Goal: Obtain resource: Obtain resource

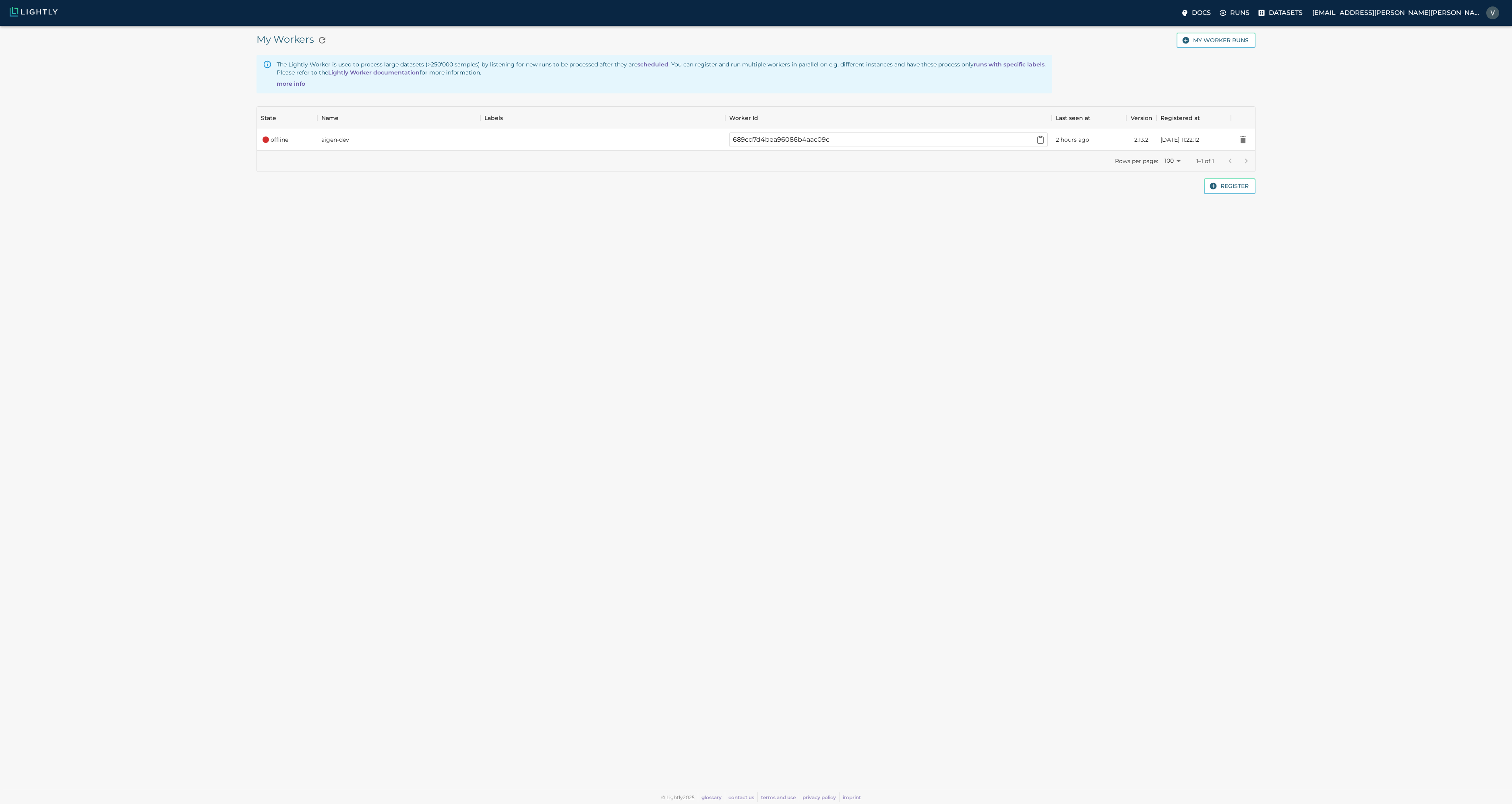
scroll to position [38, 992]
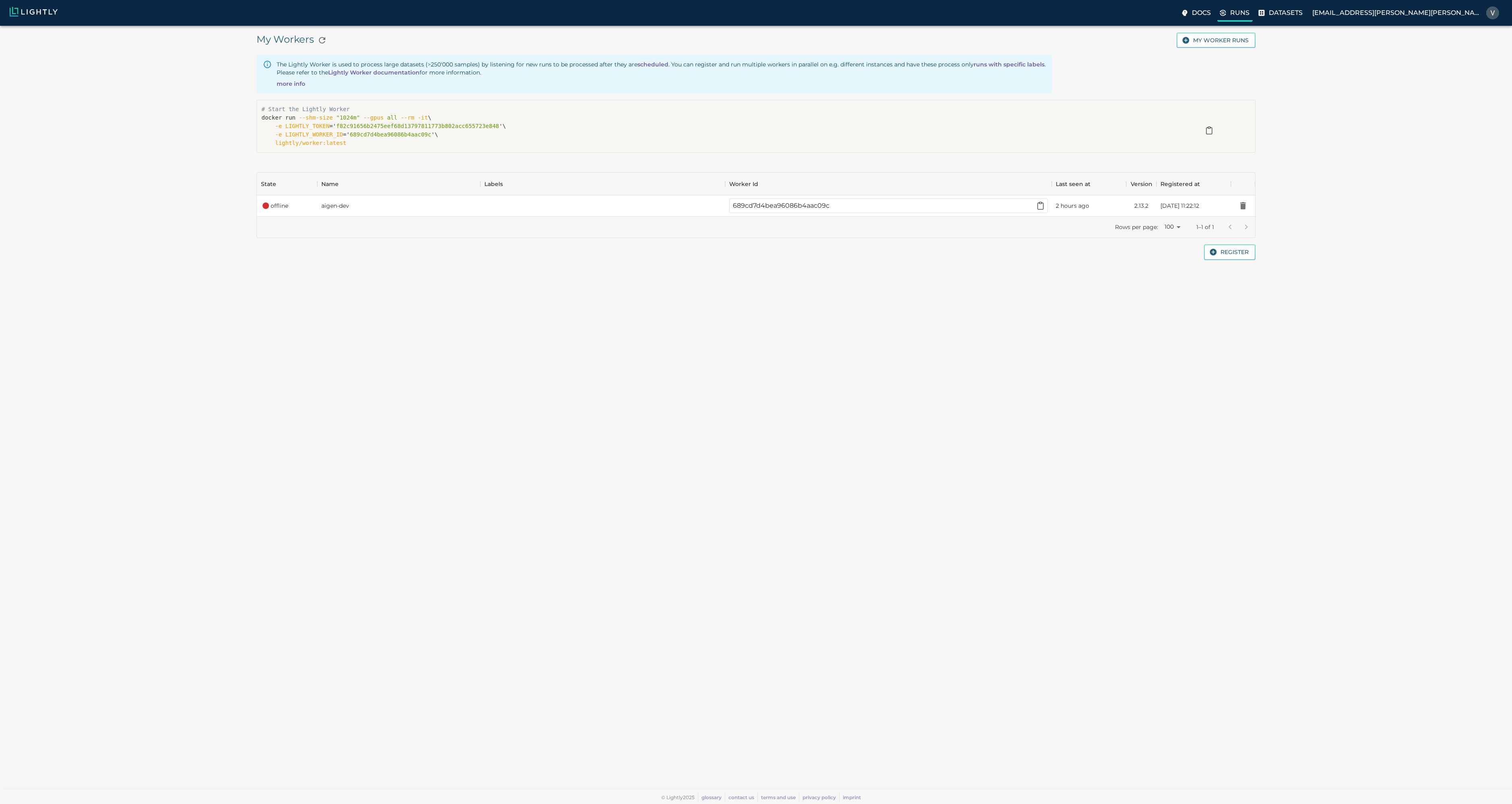
click at [1253, 17] on label "Runs" at bounding box center [1235, 14] width 35 height 16
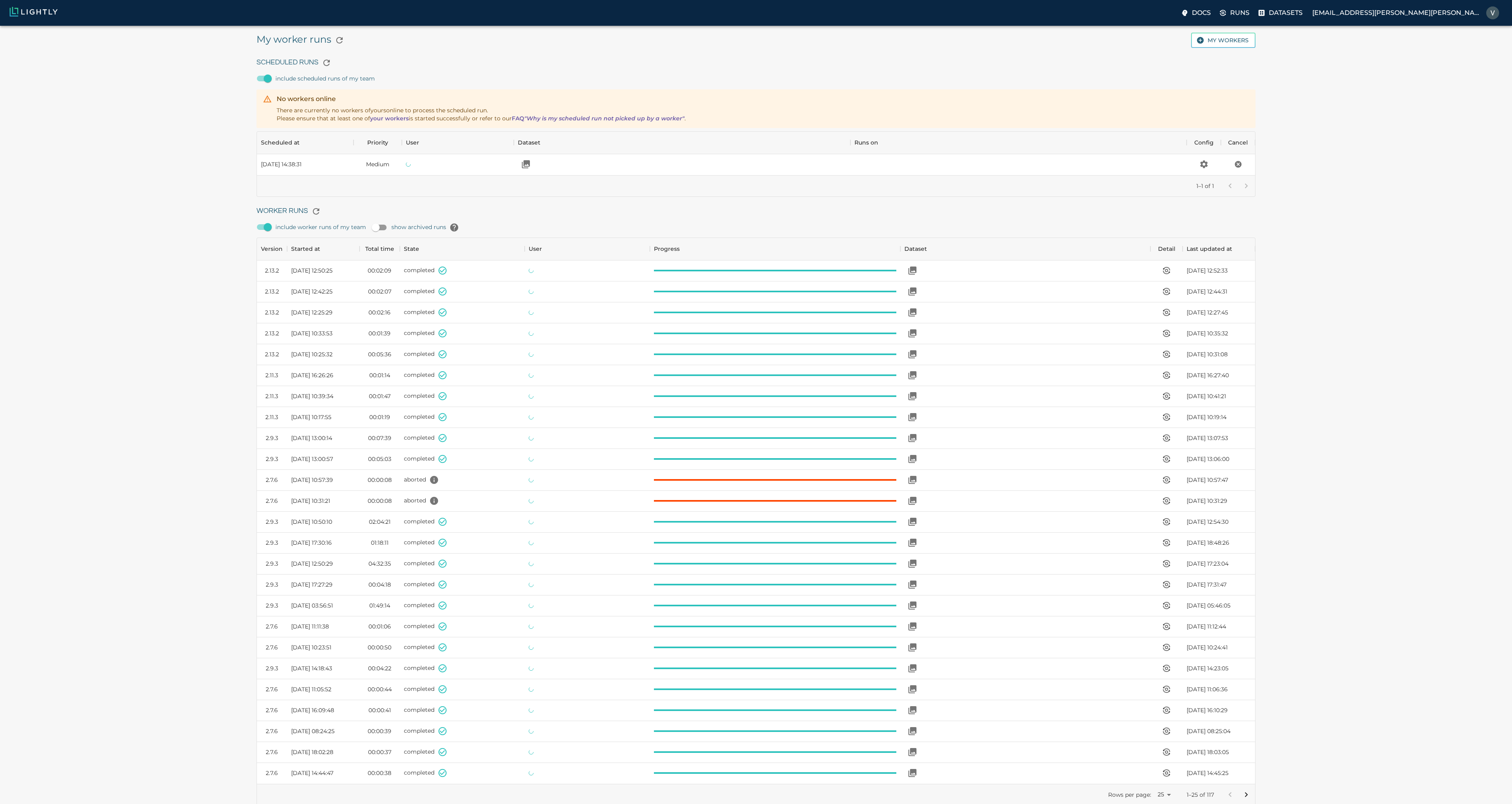
scroll to position [540, 992]
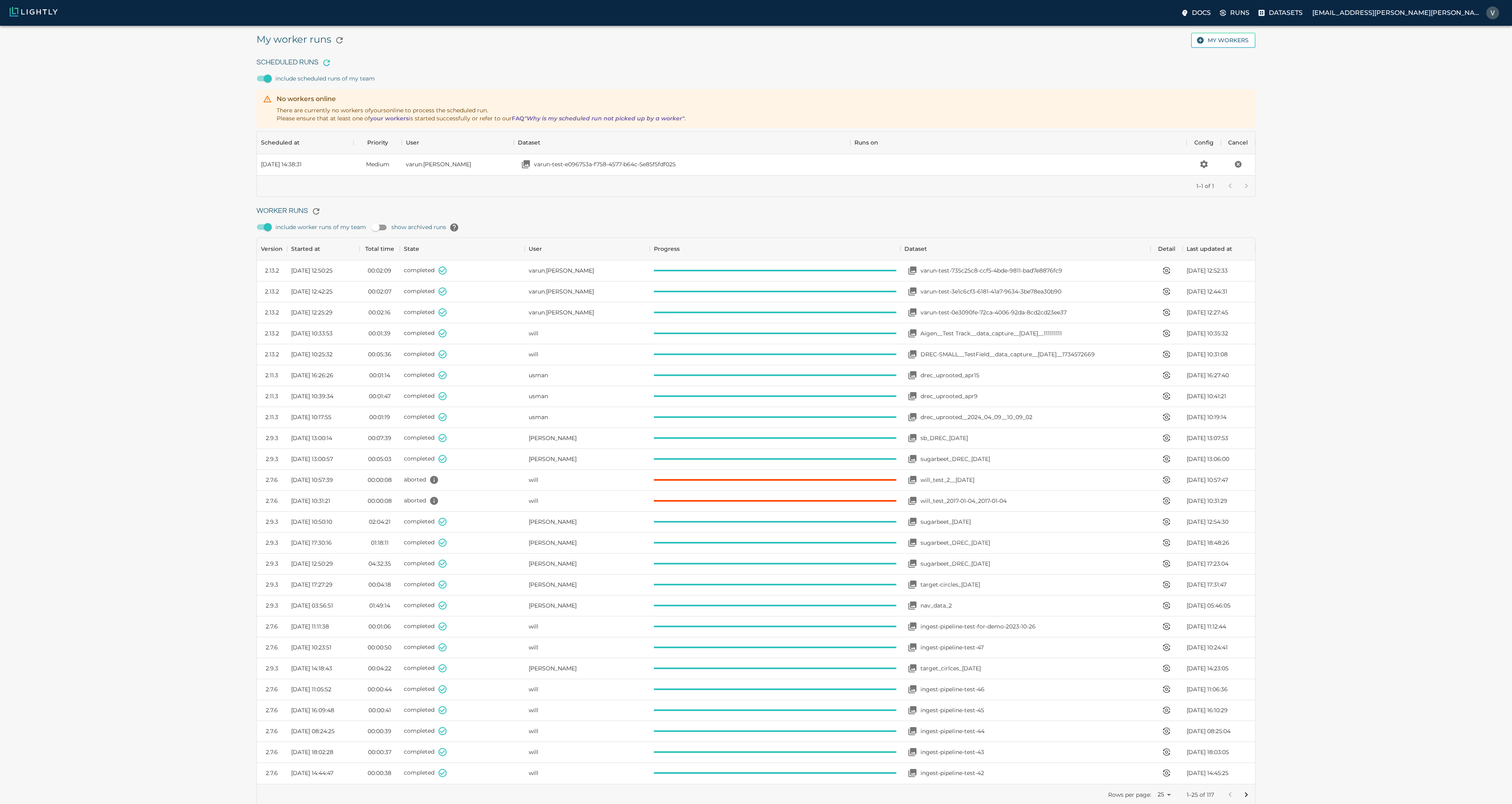
click at [326, 63] on icon "button" at bounding box center [326, 62] width 9 height 9
click at [313, 211] on icon "button" at bounding box center [316, 211] width 6 height 6
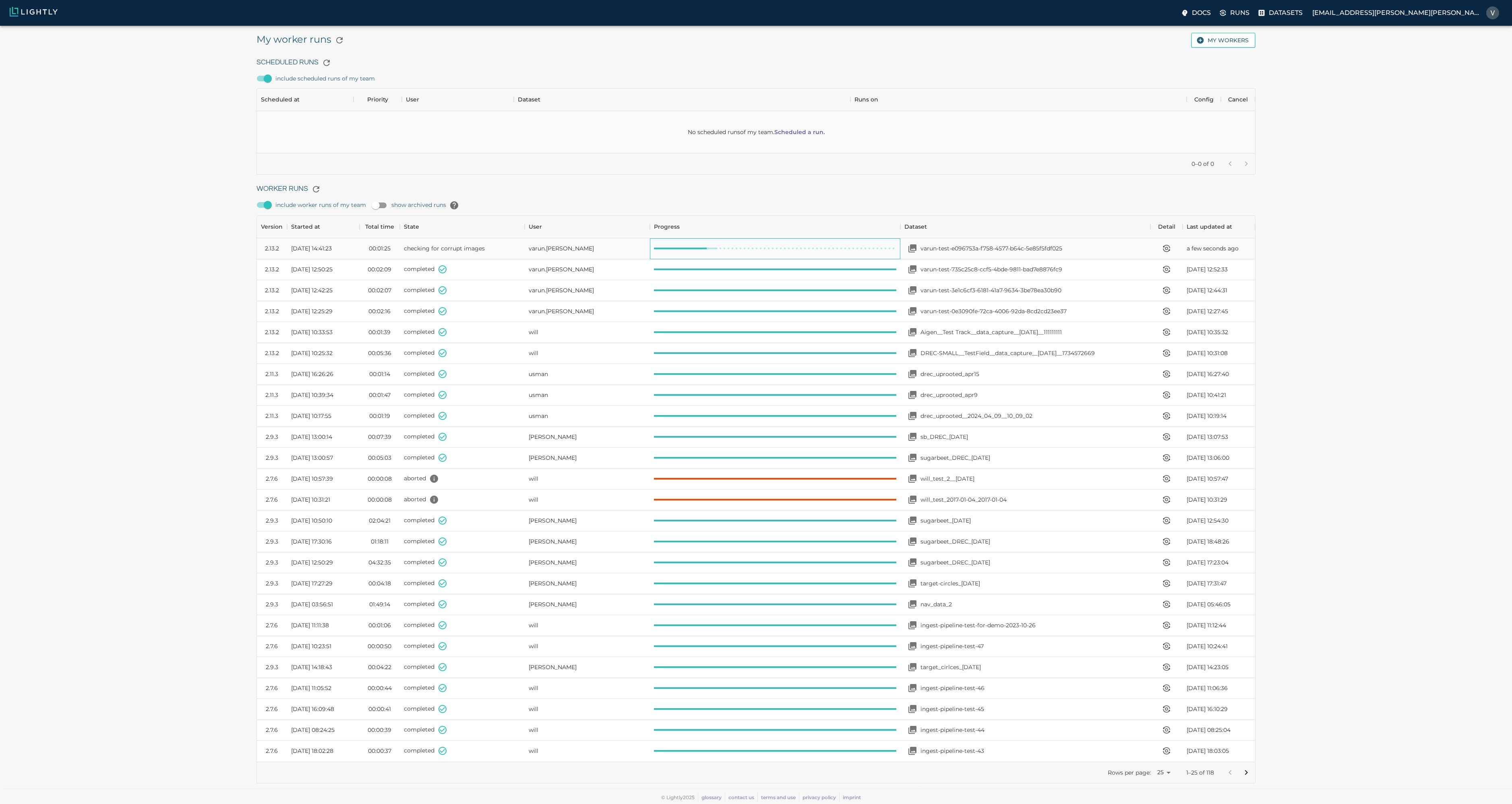
click at [751, 250] on div at bounding box center [775, 249] width 250 height 21
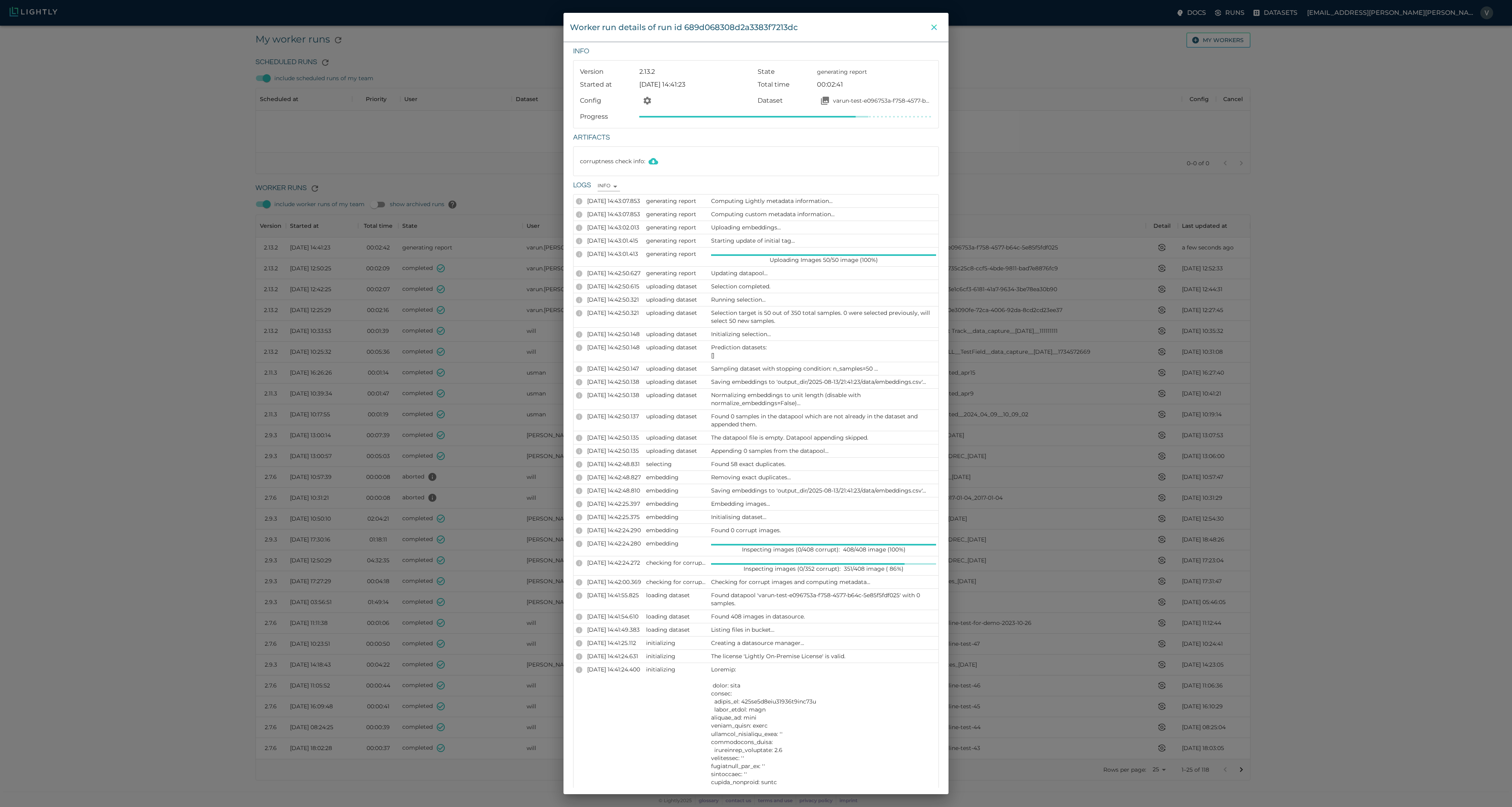
click at [927, 27] on button "close" at bounding box center [934, 27] width 16 height 16
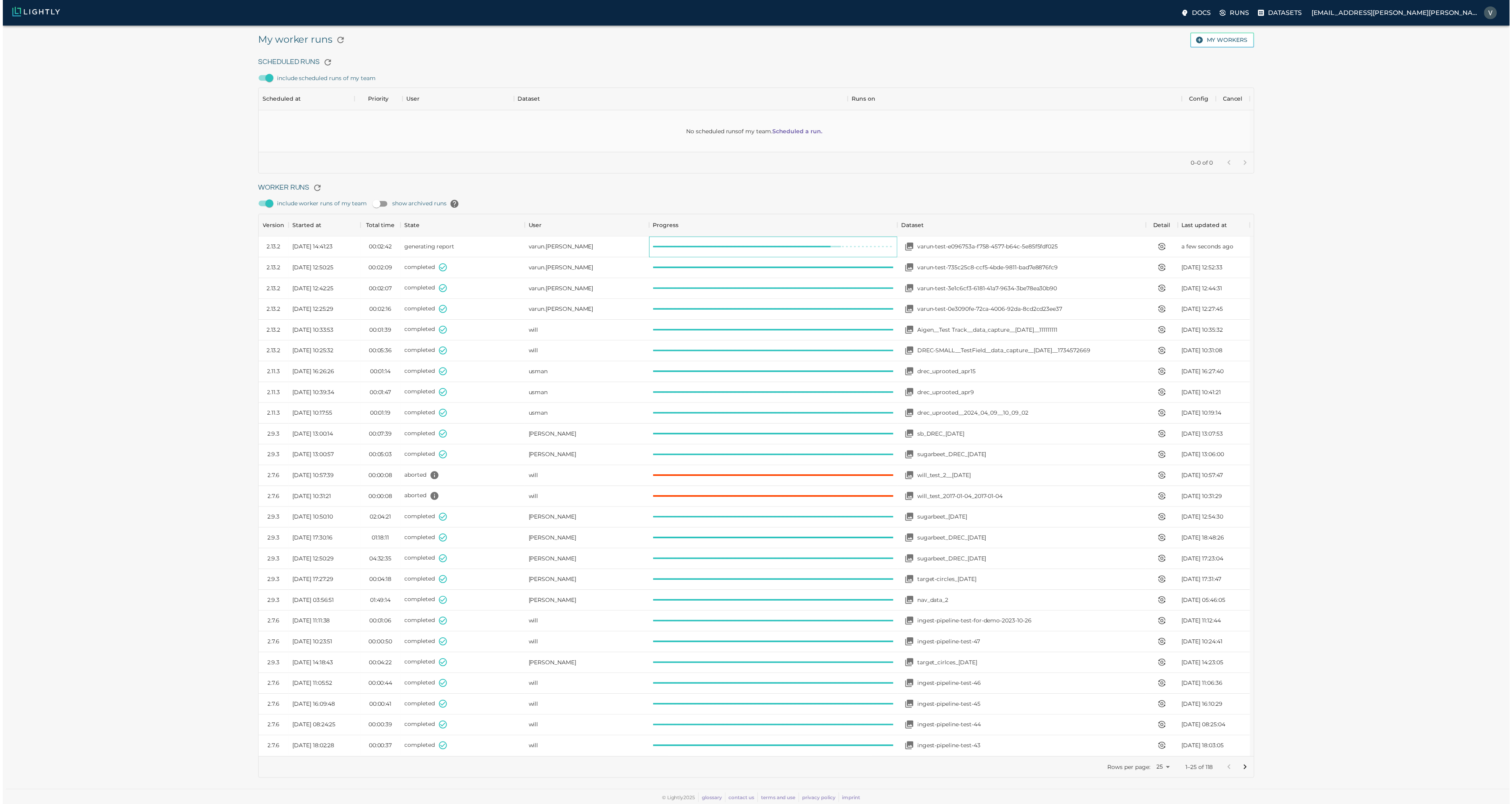
scroll to position [6, 6]
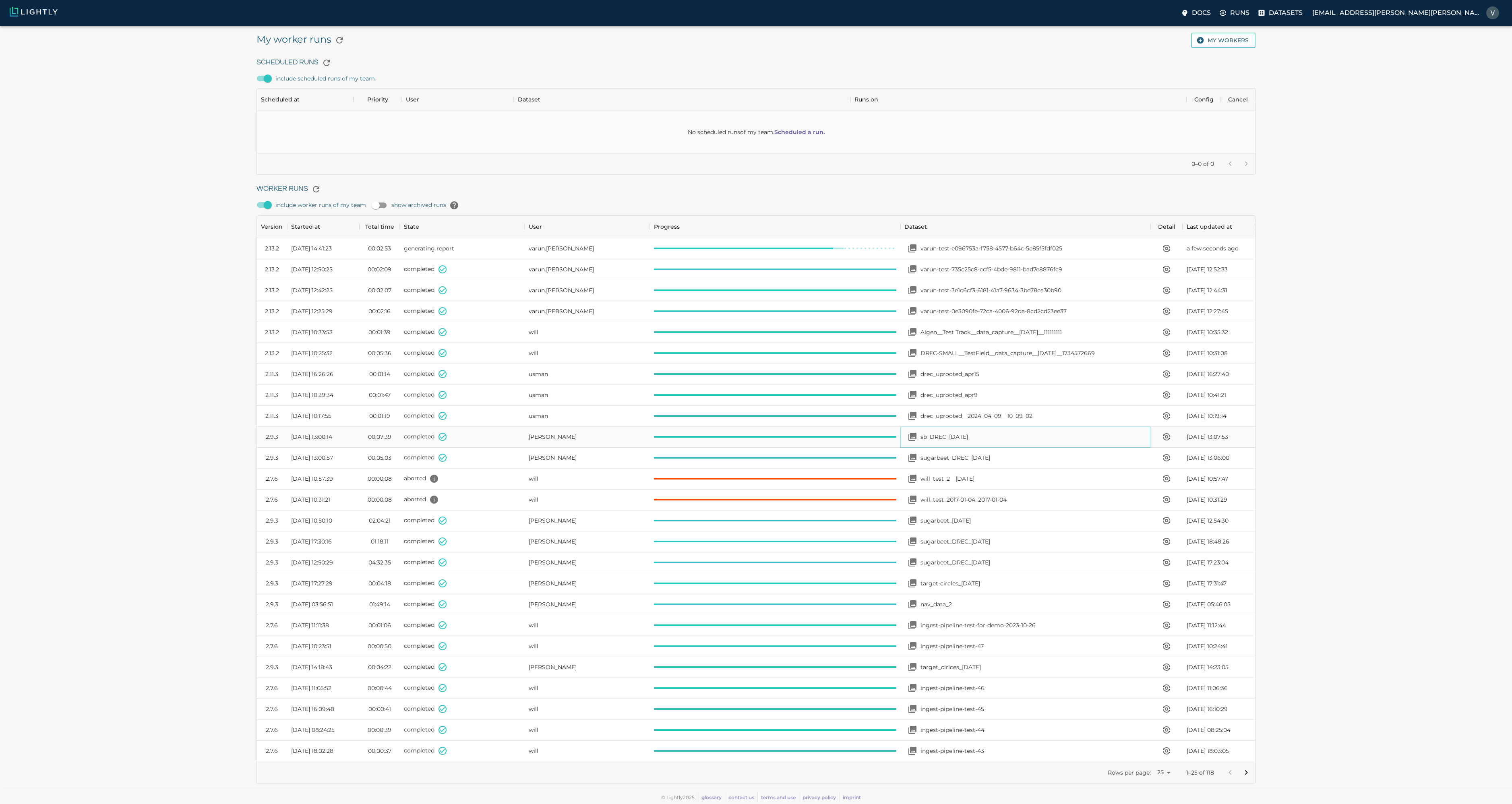
click at [968, 442] on div "sb_DREC_2024-03-14" at bounding box center [936, 436] width 64 height 16
click at [605, 247] on div "varun.gadre" at bounding box center [587, 249] width 126 height 21
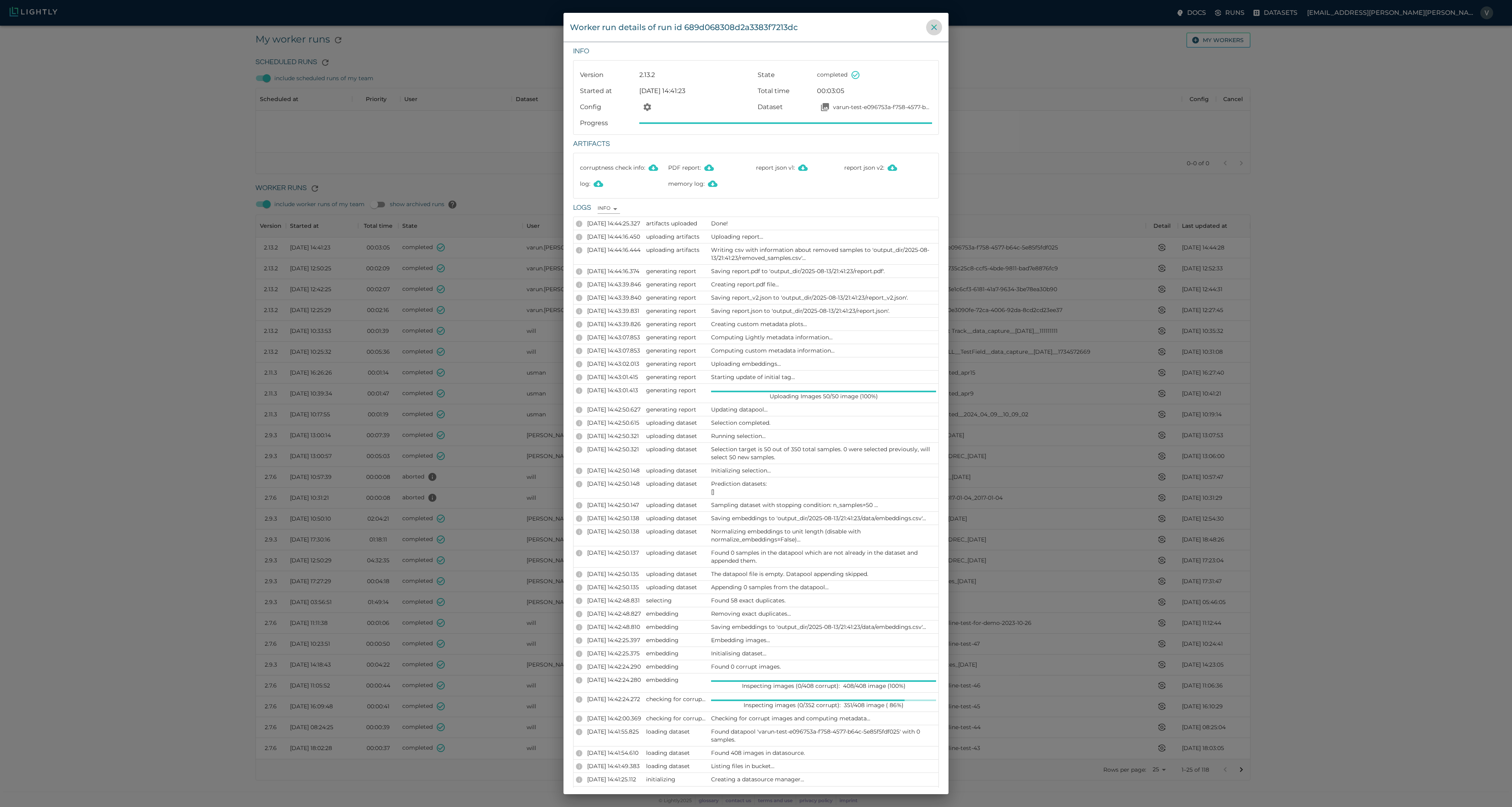
click at [936, 30] on icon "close" at bounding box center [934, 27] width 9 height 9
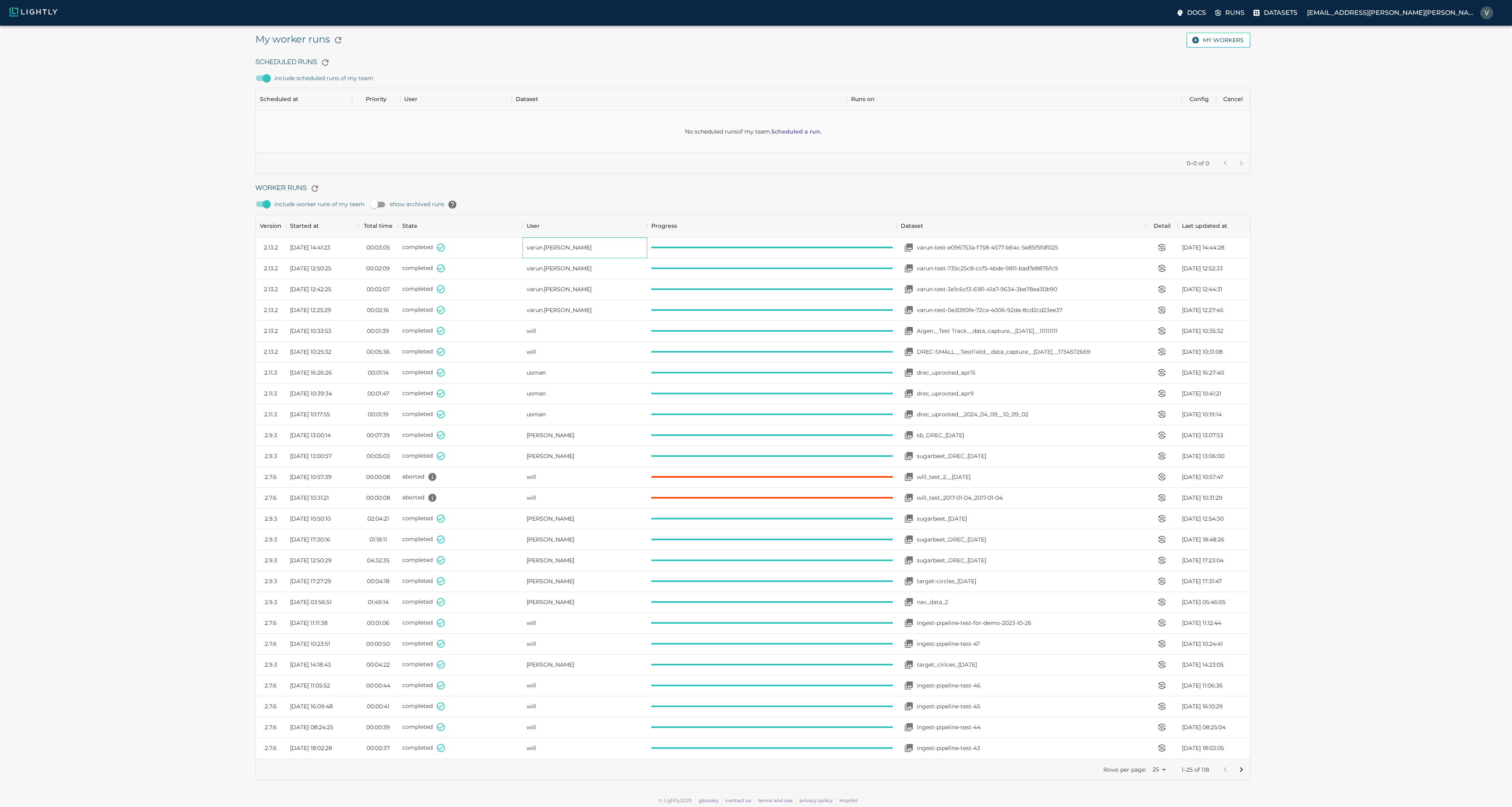
scroll to position [6, 6]
click at [29, 12] on img at bounding box center [33, 12] width 48 height 9
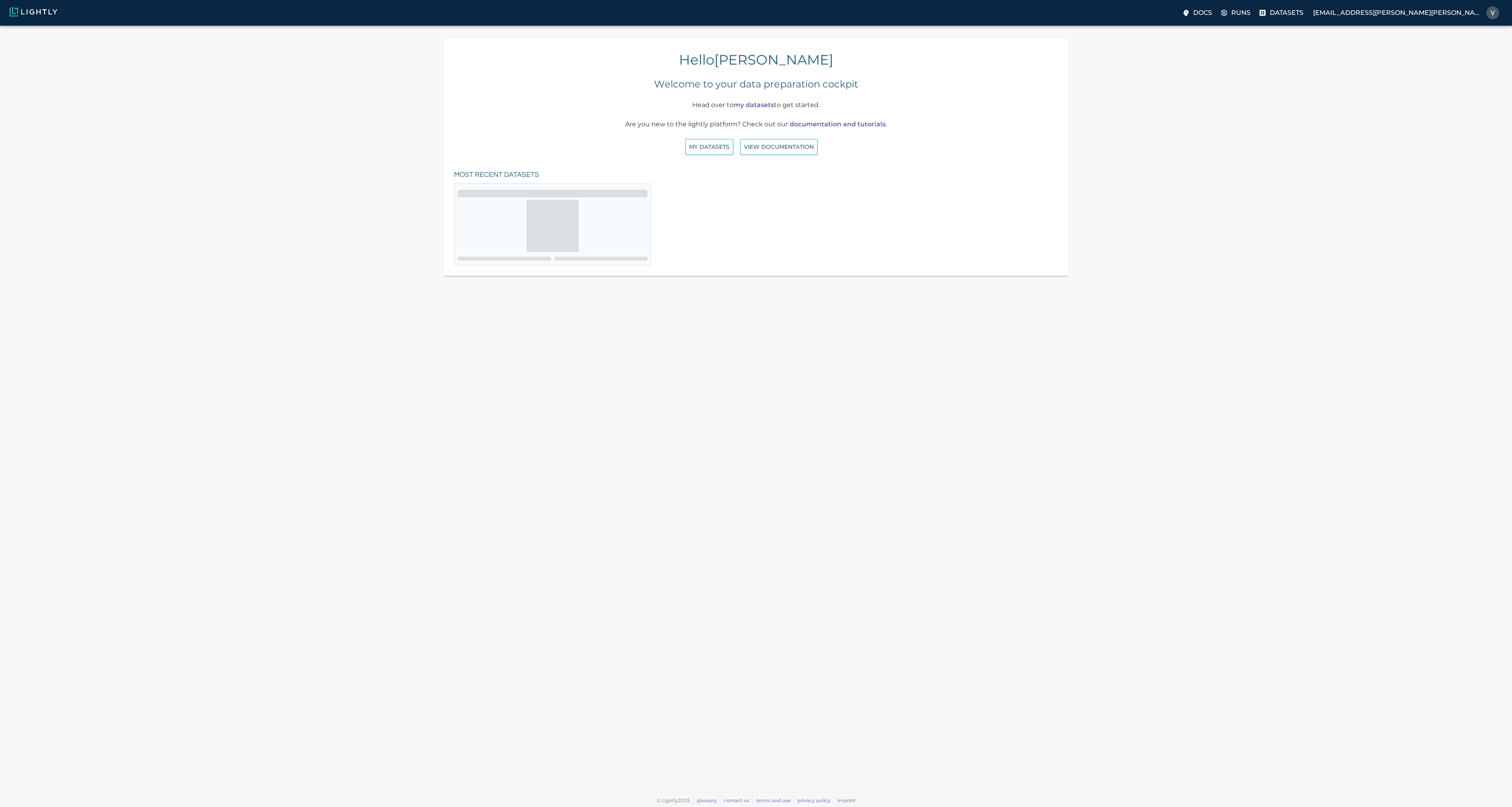
click at [576, 216] on span at bounding box center [552, 225] width 52 height 52
click at [625, 220] on div at bounding box center [552, 225] width 190 height 52
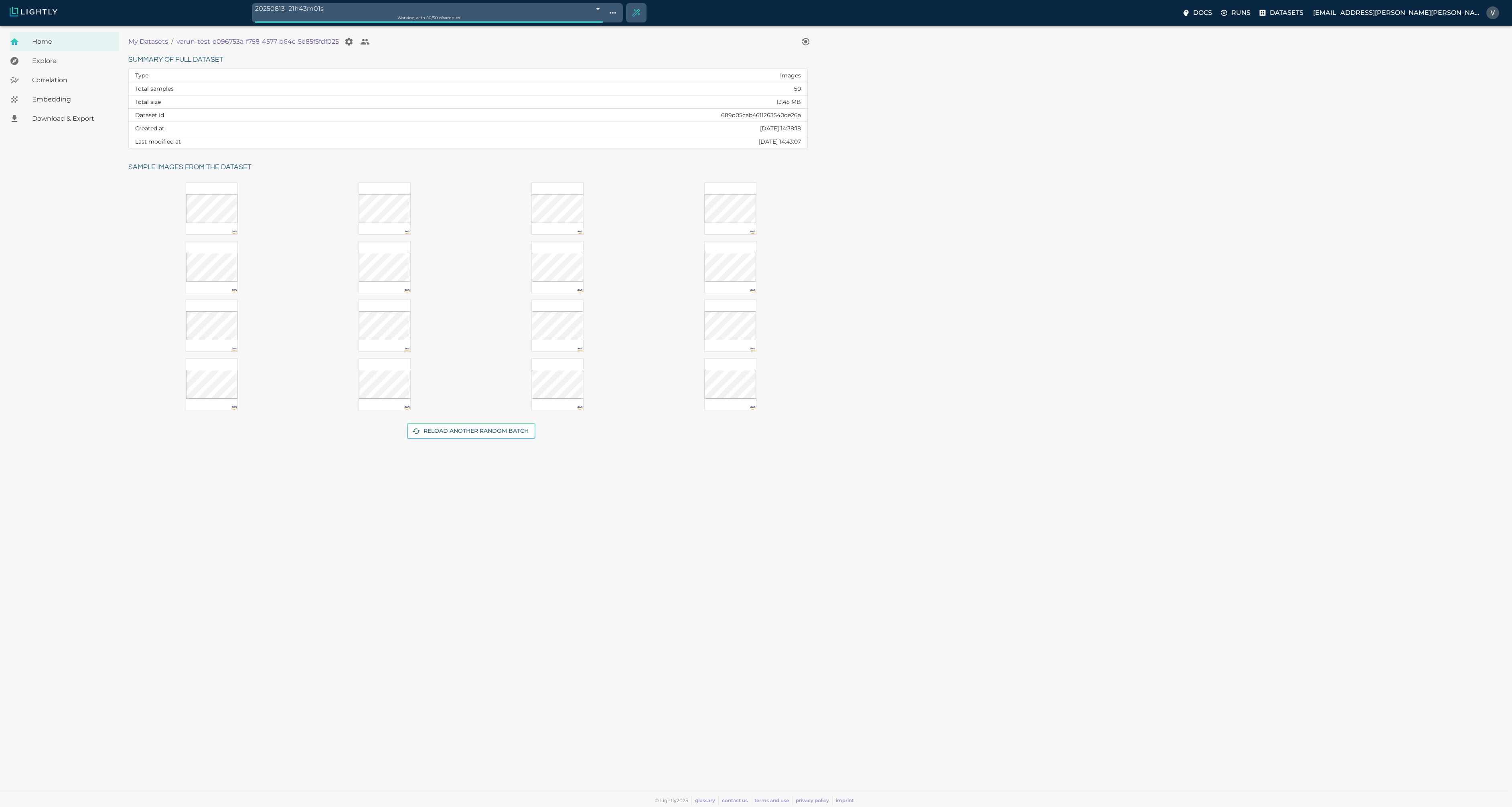
click at [42, 97] on span "Embedding" at bounding box center [72, 99] width 80 height 9
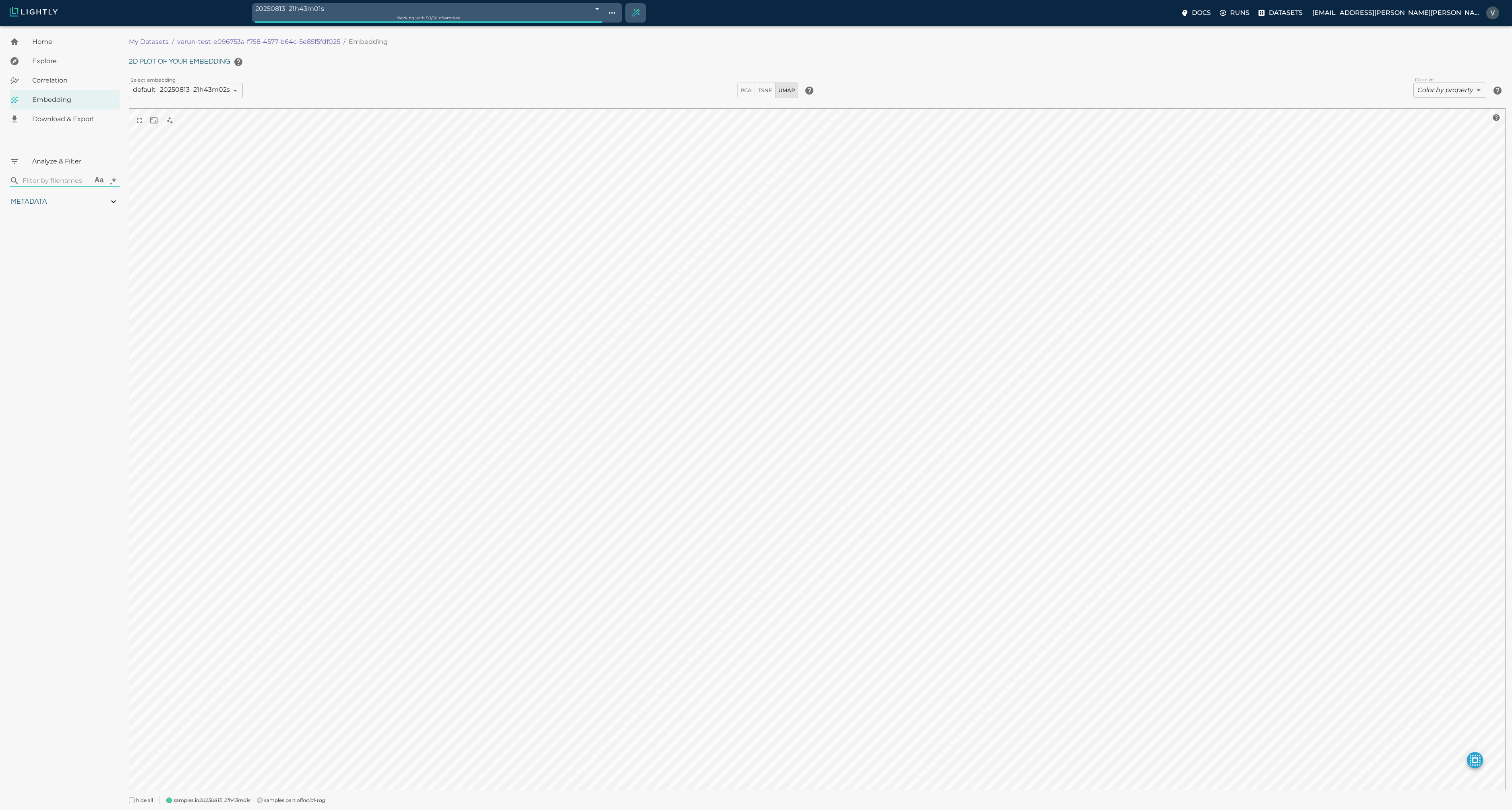
type input "1.98179852962494"
type input "4.26879852962494"
type input "17.0444679260254"
type input "25.4104679260254"
type input "1.98179852962494"
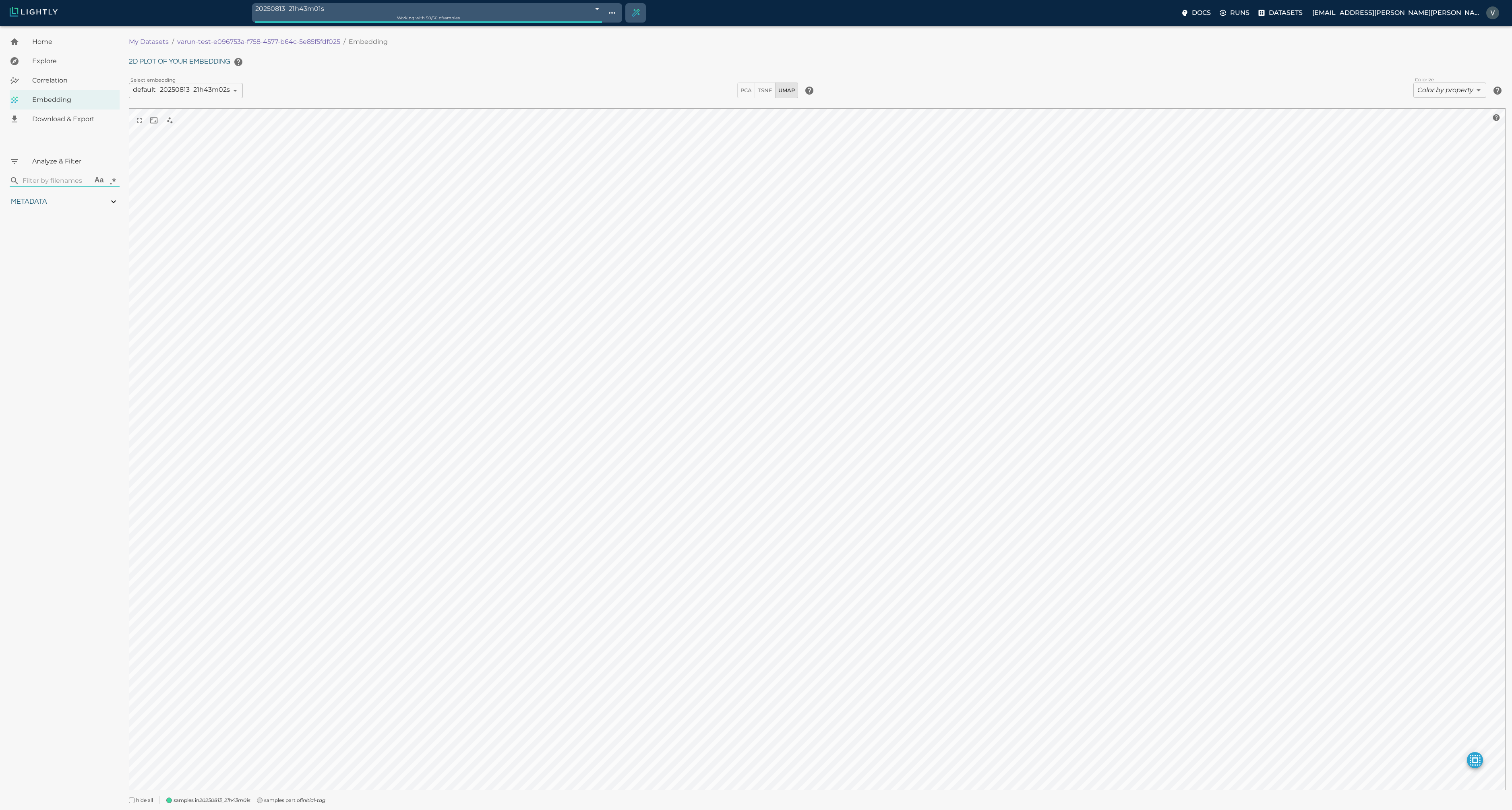
type input "4.26879852962494"
type input "17.0444679260254"
type input "25.4104679260254"
click at [1492, 785] on icon "Use the 24 selected samples as the basis for your new tag" at bounding box center [1494, 782] width 6 height 8
type input "1.98179852962494"
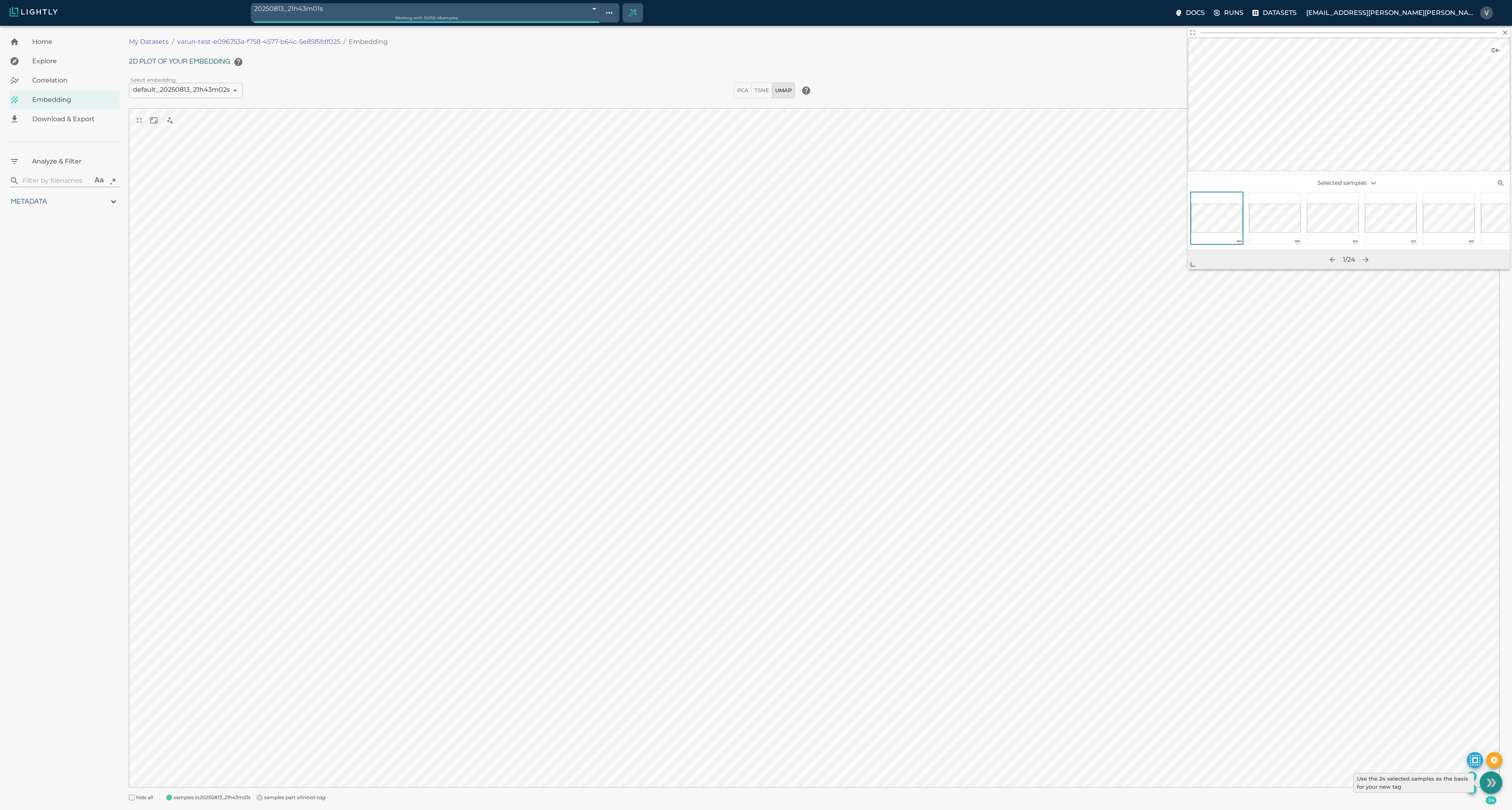
type input "4.26879852962494"
type input "17.0444679260254"
type input "25.4104679260254"
type input "1.98179852962494"
type input "4.26879852962494"
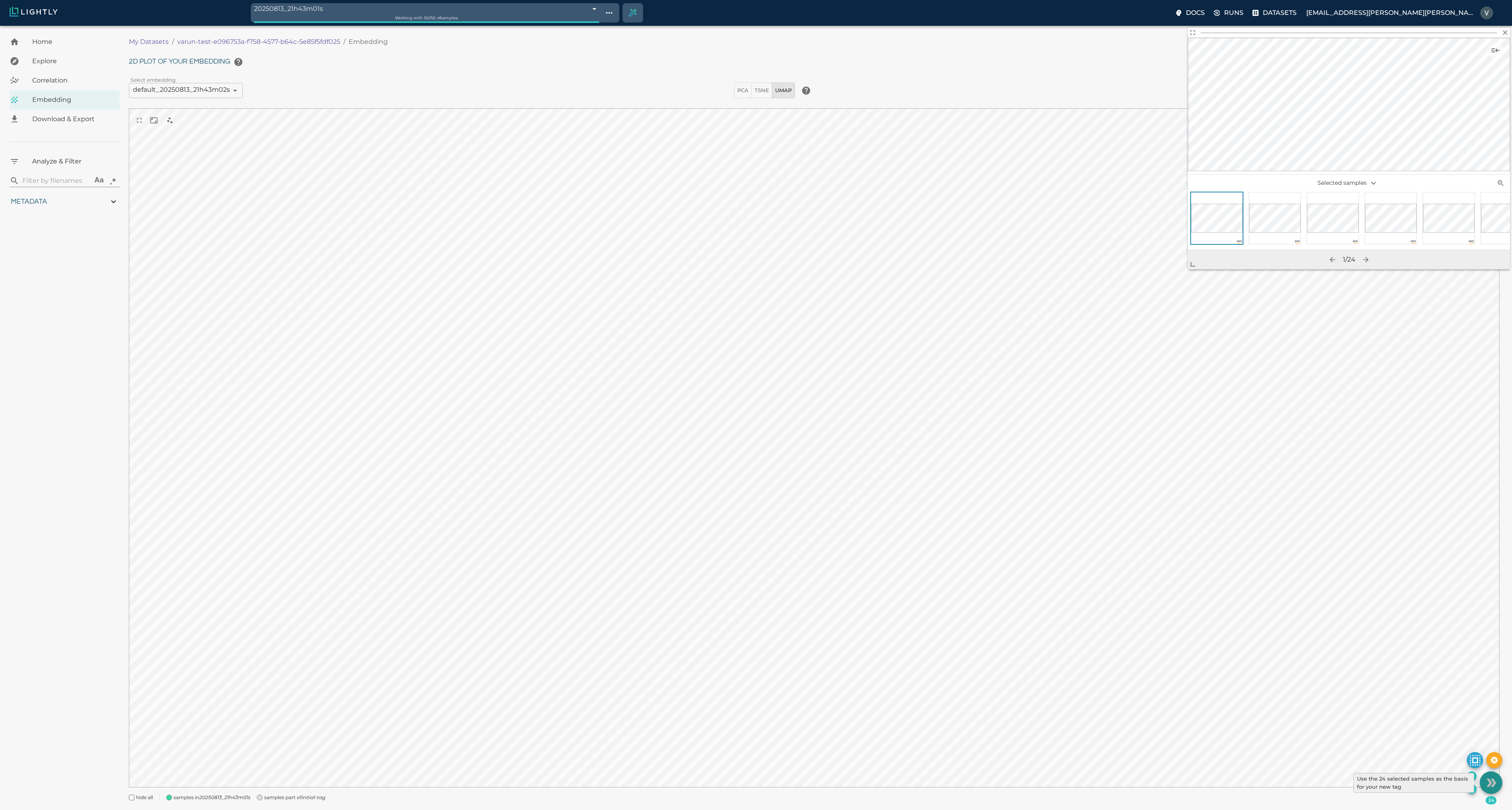
type input "17.0444679260254"
type input "25.4104679260254"
type input "1.98179852962494"
type input "4.26879852962494"
type input "17.0444679260254"
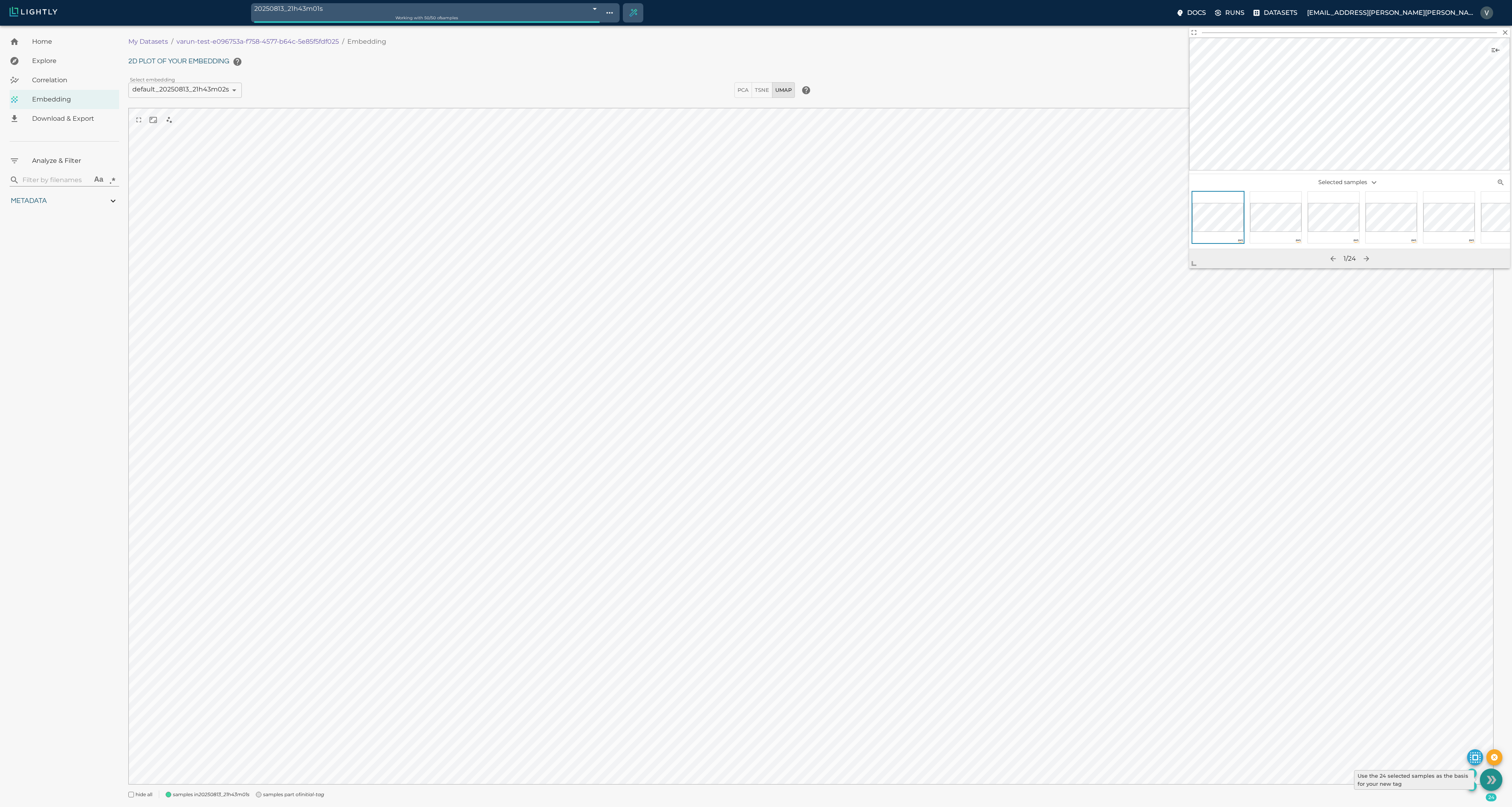
type input "25.4104679260254"
type input "1.98179852962494"
type input "4.26879852962494"
type input "17.0444679260254"
type input "25.4104679260254"
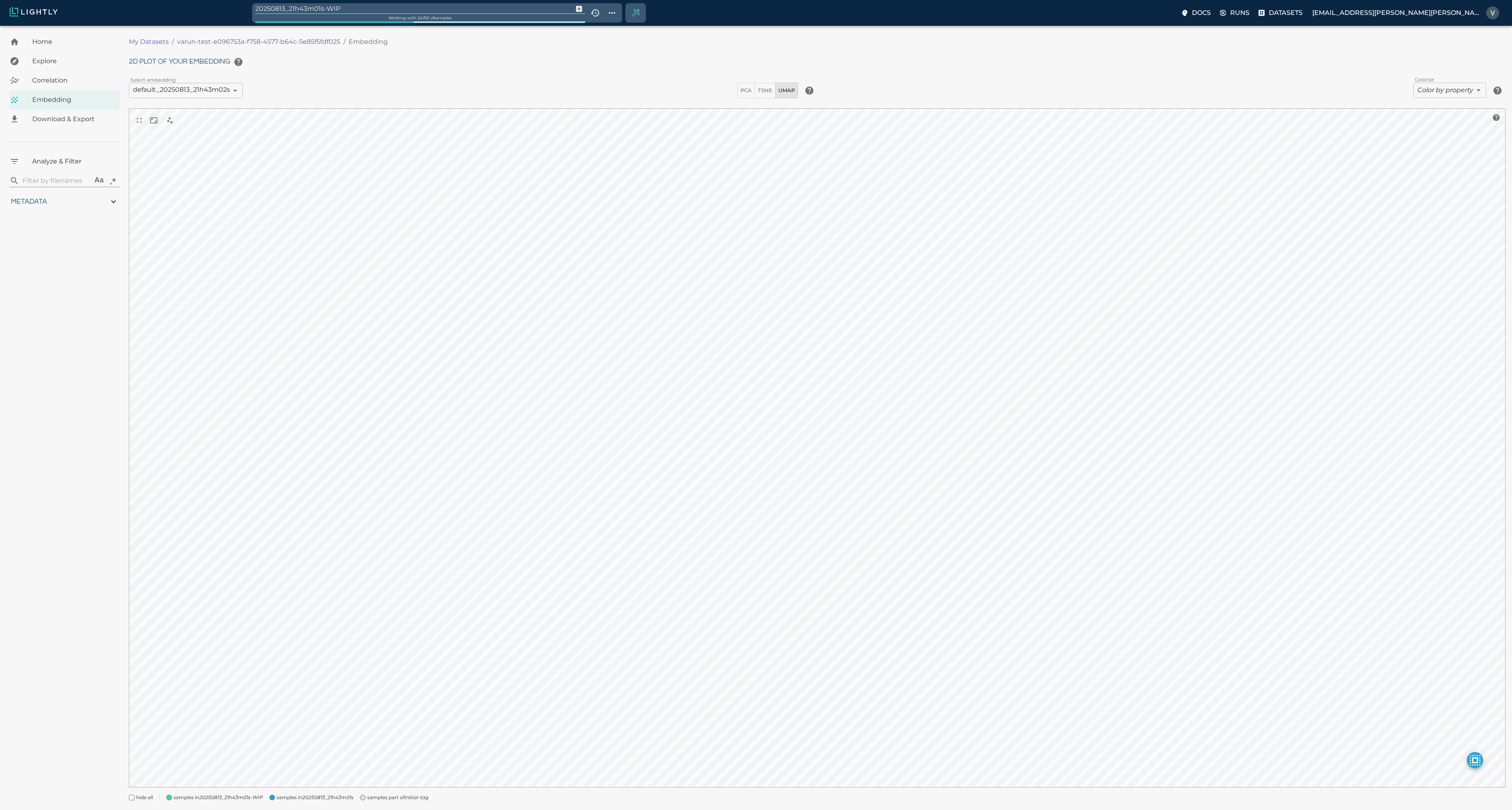
drag, startPoint x: 354, startPoint y: 7, endPoint x: 239, endPoint y: 9, distance: 115.0
click at [239, 9] on div "20250813_21h43m01s-WIP Working with 24 / 50 of samples Docs Runs Datasets varun…" at bounding box center [756, 13] width 1512 height 26
type input "varun-test"
click at [55, 119] on span "Download & Export" at bounding box center [72, 119] width 81 height 9
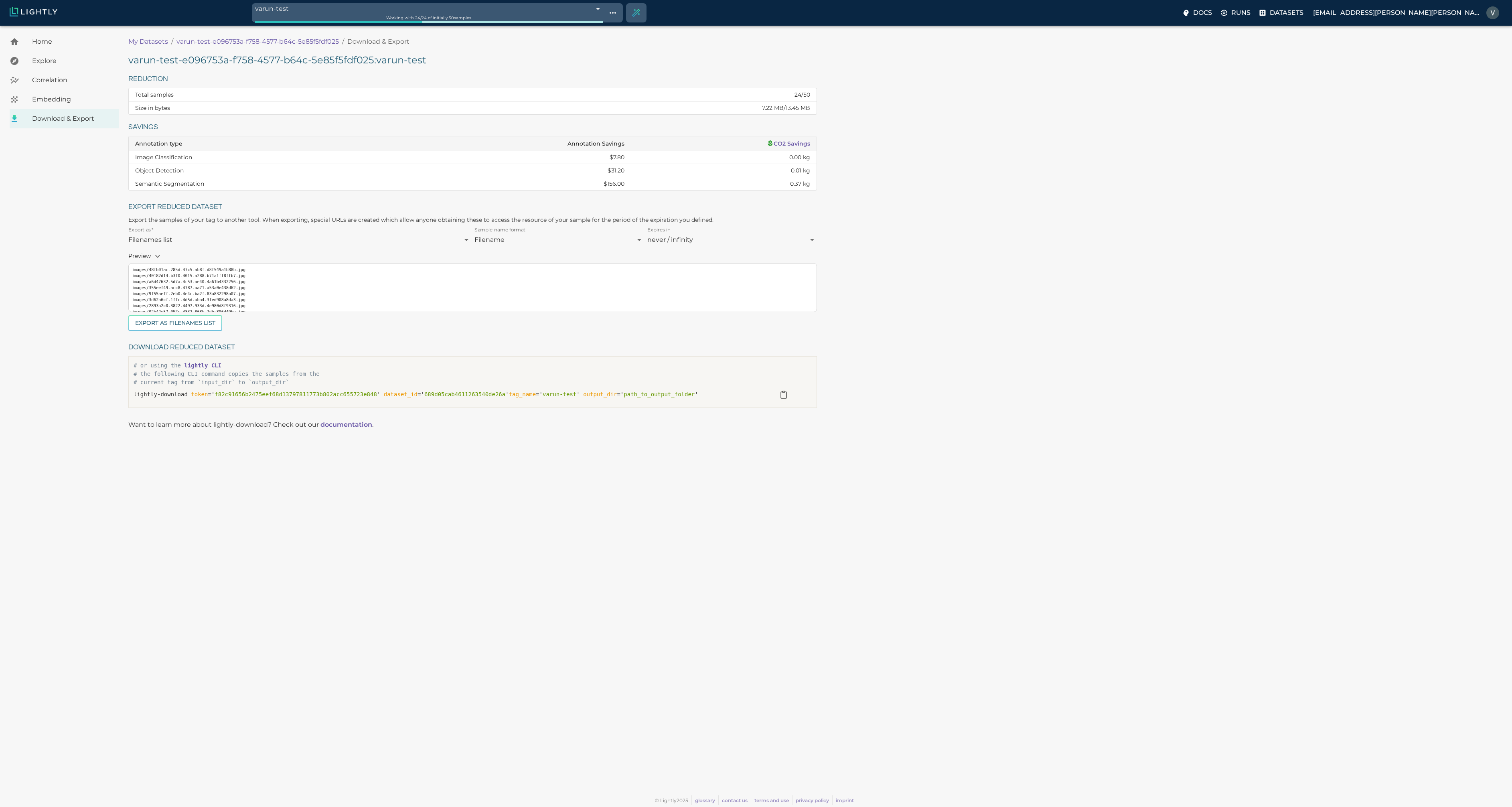
click at [239, 45] on p "varun-test-e096753a-f758-4577-b64c-5e85f5fdf025" at bounding box center [258, 42] width 163 height 9
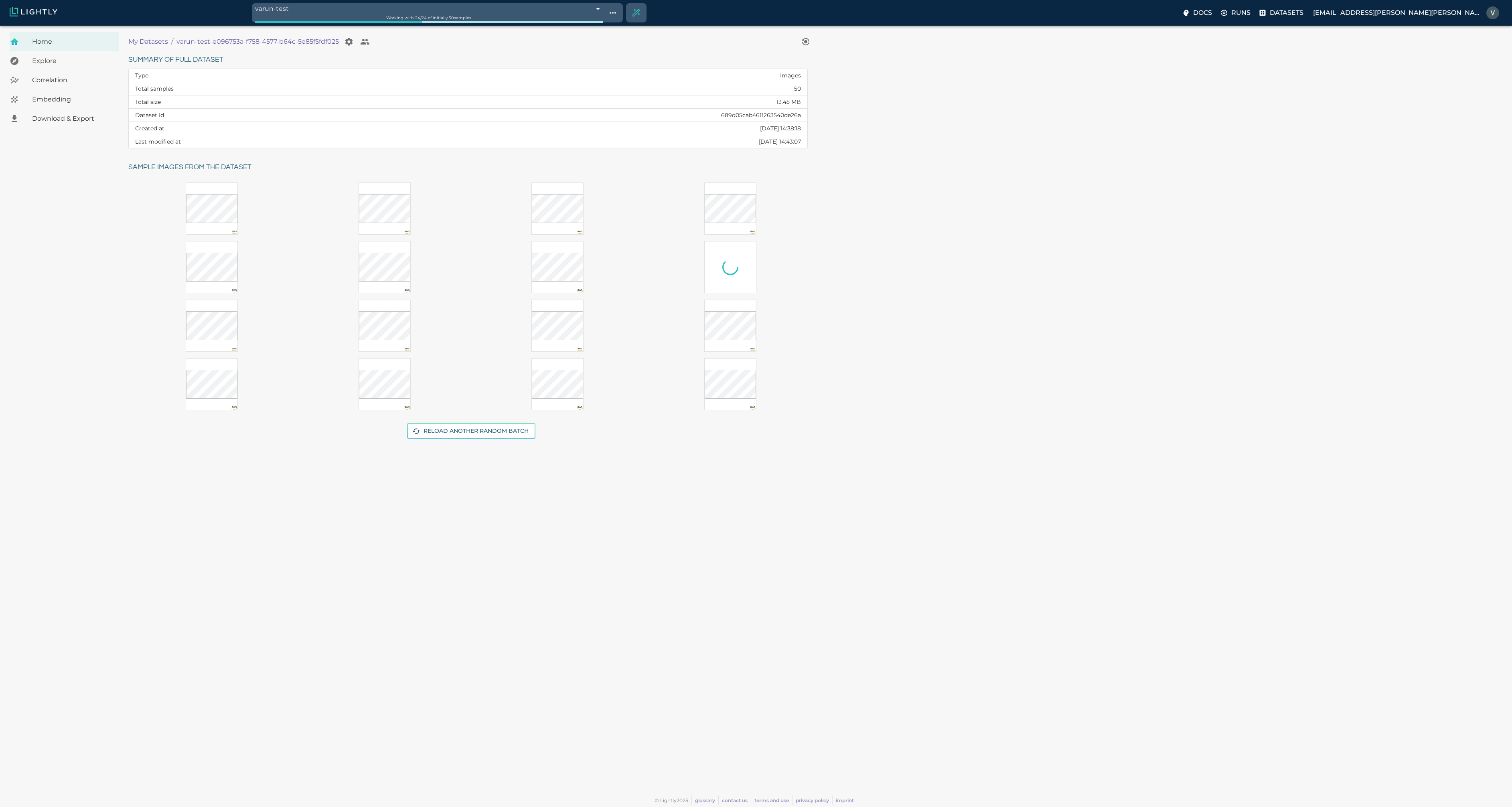
click at [135, 40] on p "My Datasets" at bounding box center [148, 42] width 40 height 9
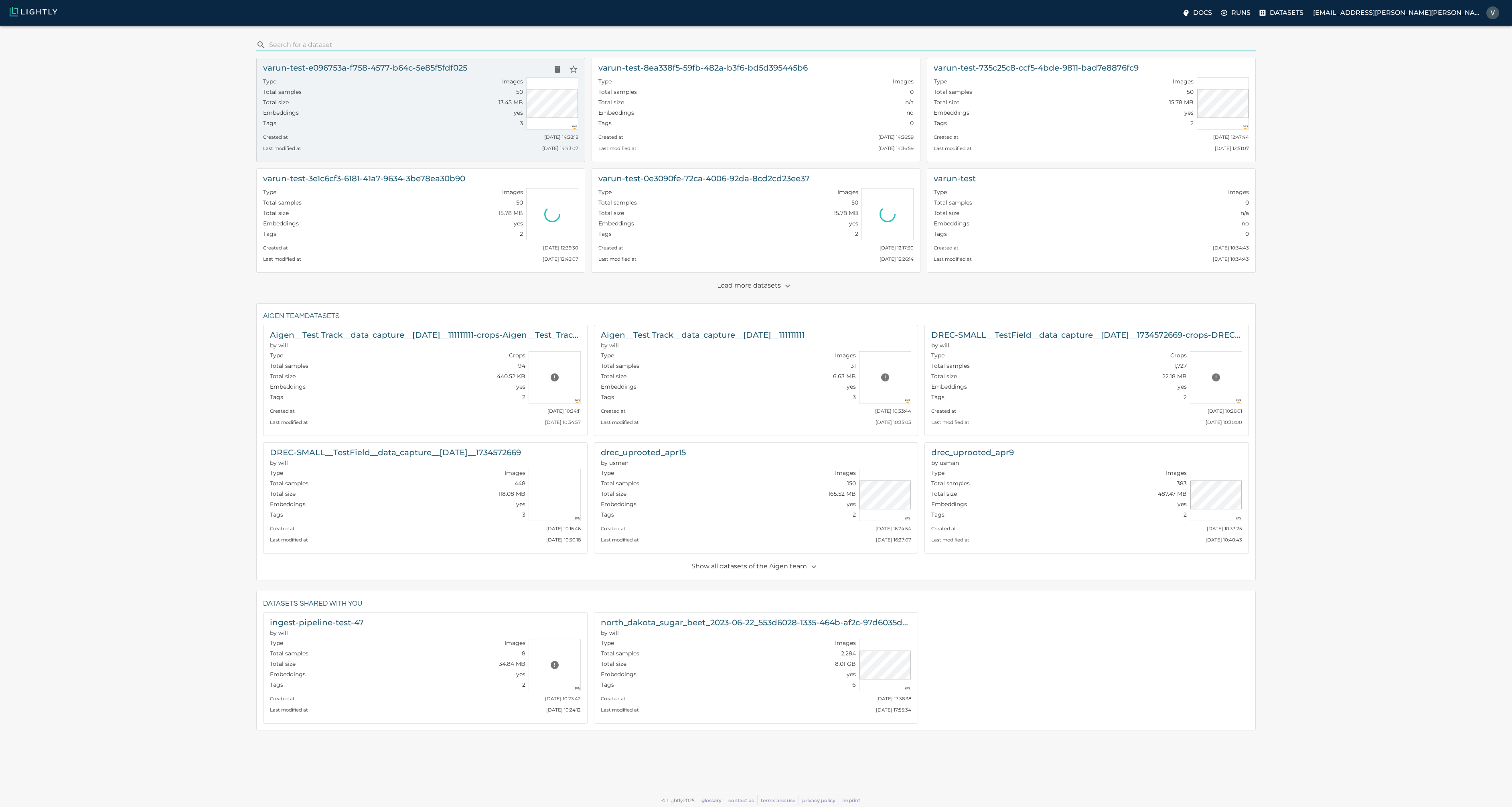
click at [322, 69] on h6 "varun-test-e096753a-f758-4577-b64c-5e85f5fdf025" at bounding box center [365, 68] width 204 height 13
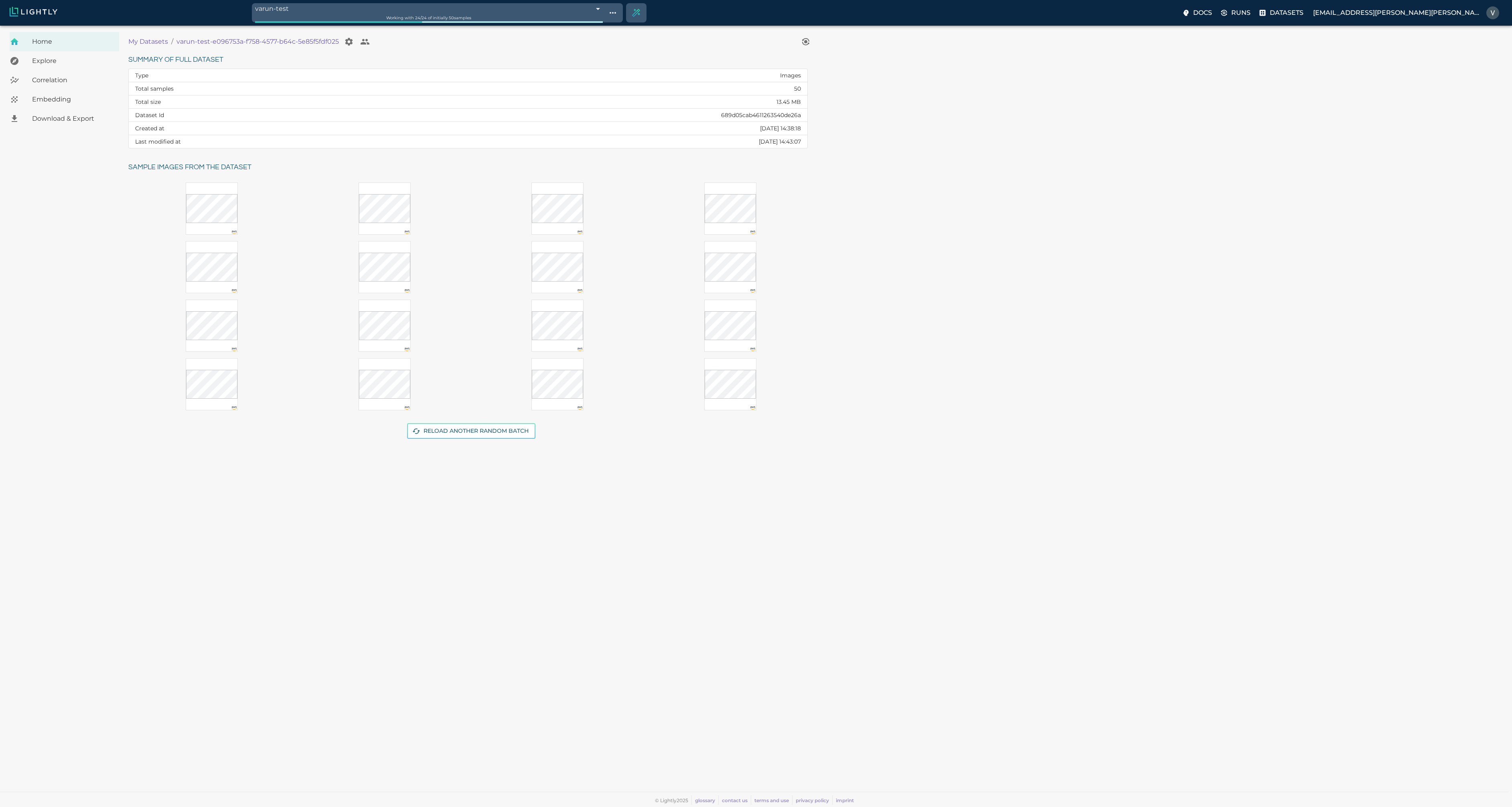
click at [224, 230] on div at bounding box center [211, 208] width 52 height 52
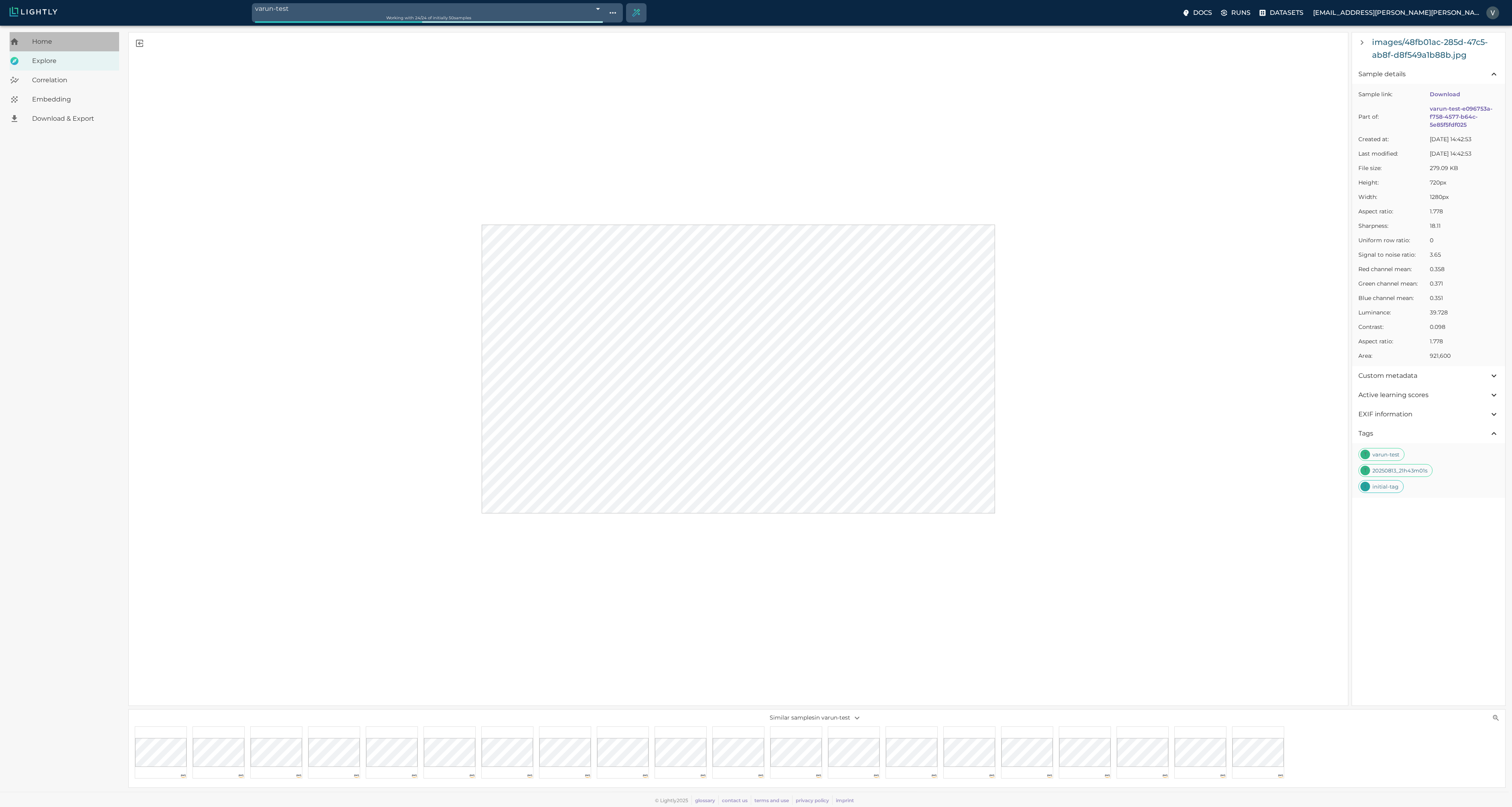
click at [45, 43] on span "Home" at bounding box center [72, 42] width 80 height 9
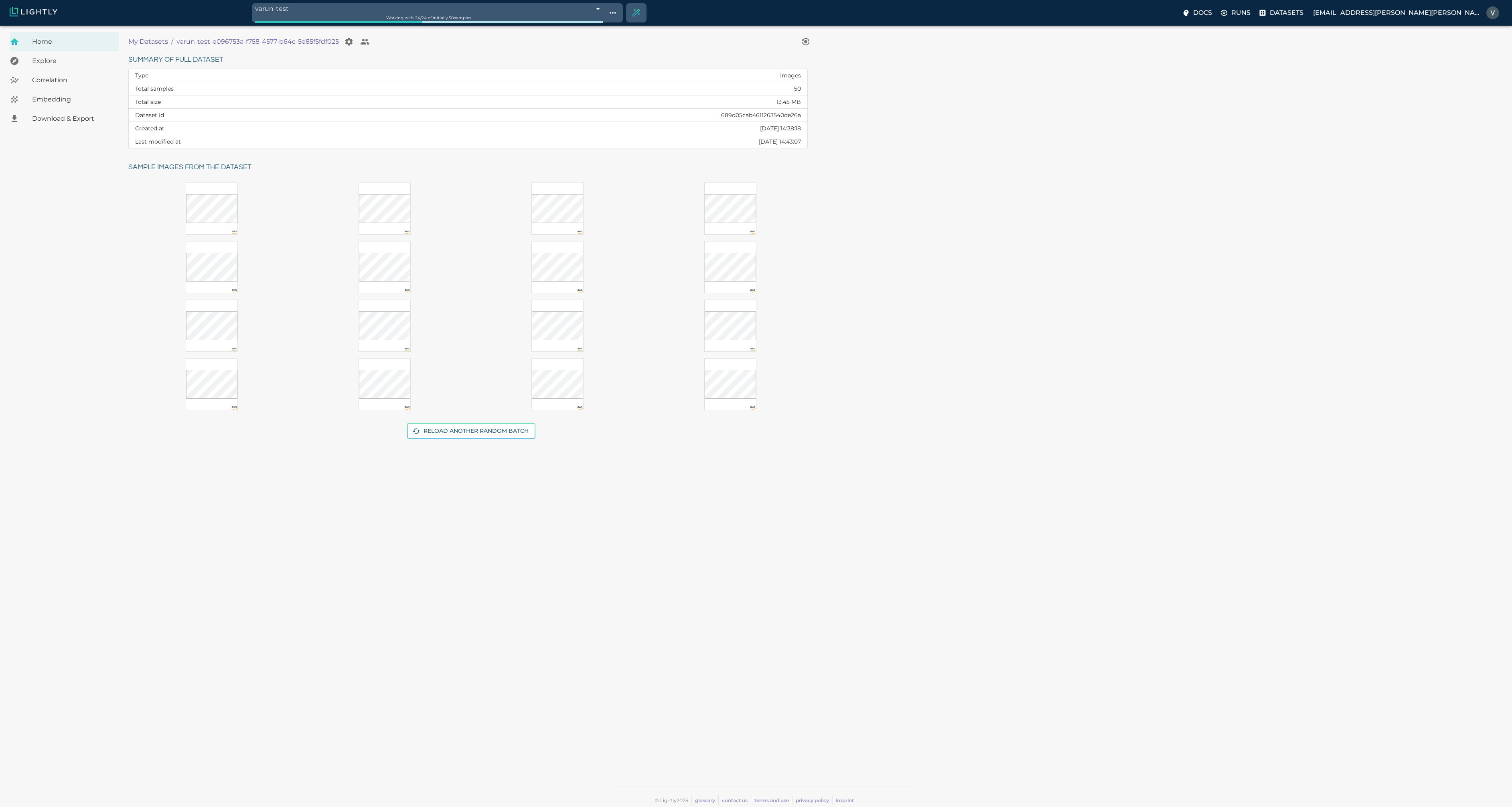
click at [787, 113] on td "689d05cab4611263540de26a" at bounding box center [599, 115] width 416 height 13
copy td "689d05cab4611263540de26a"
drag, startPoint x: 340, startPoint y: 40, endPoint x: 179, endPoint y: 35, distance: 161.1
click at [179, 35] on div "varun-test-e096753a-f758-4577-b64c-5e85f5fdf025" at bounding box center [275, 41] width 197 height 16
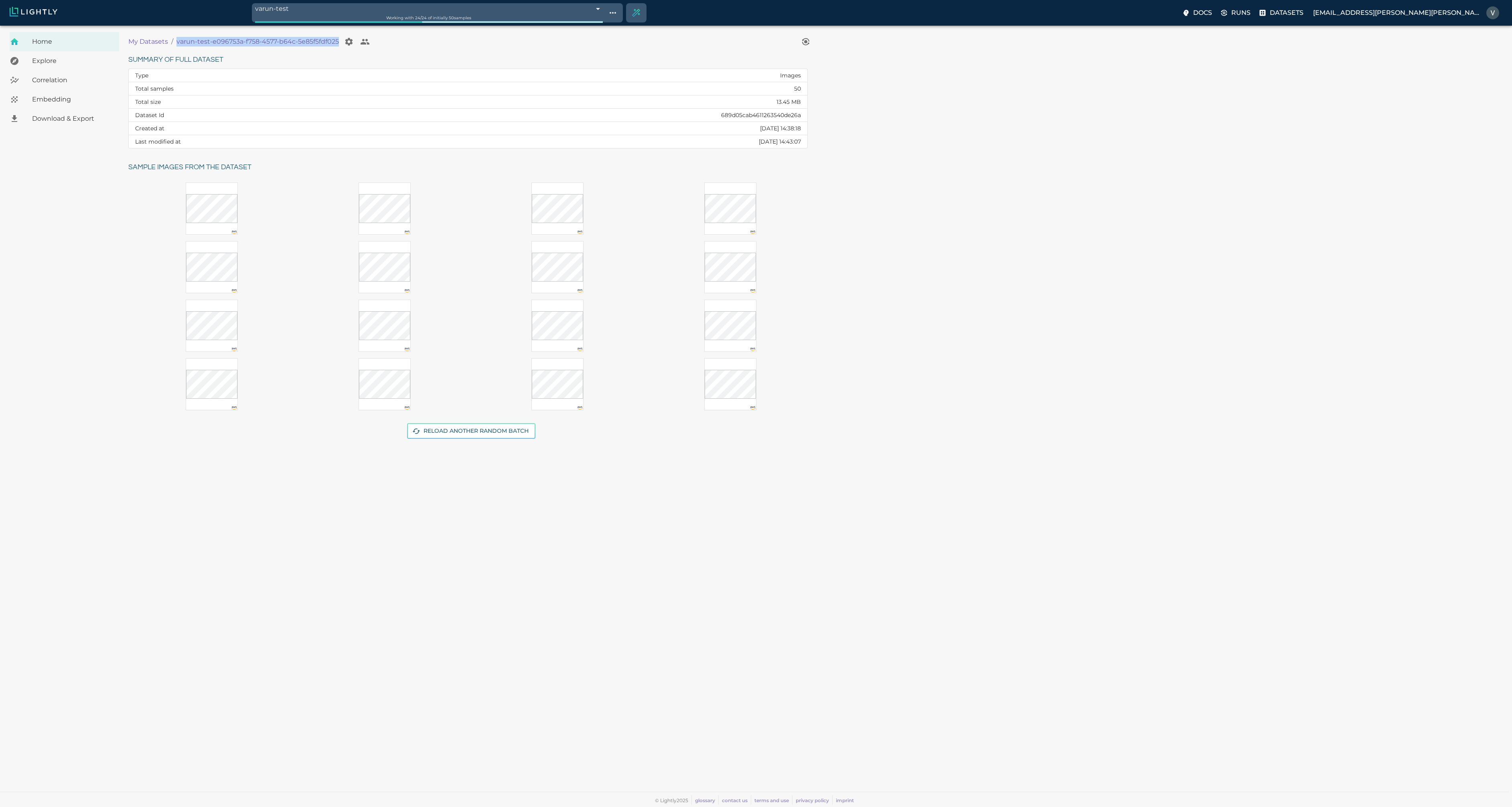
copy div "varun-test-e096753a-f758-4577-b64c-5e85f5fdf025"
click at [71, 119] on span "Download & Export" at bounding box center [72, 119] width 80 height 9
click at [779, 114] on td "689d05cab4611263540de26a" at bounding box center [599, 115] width 416 height 13
copy td "689d05cab4611263540de26a"
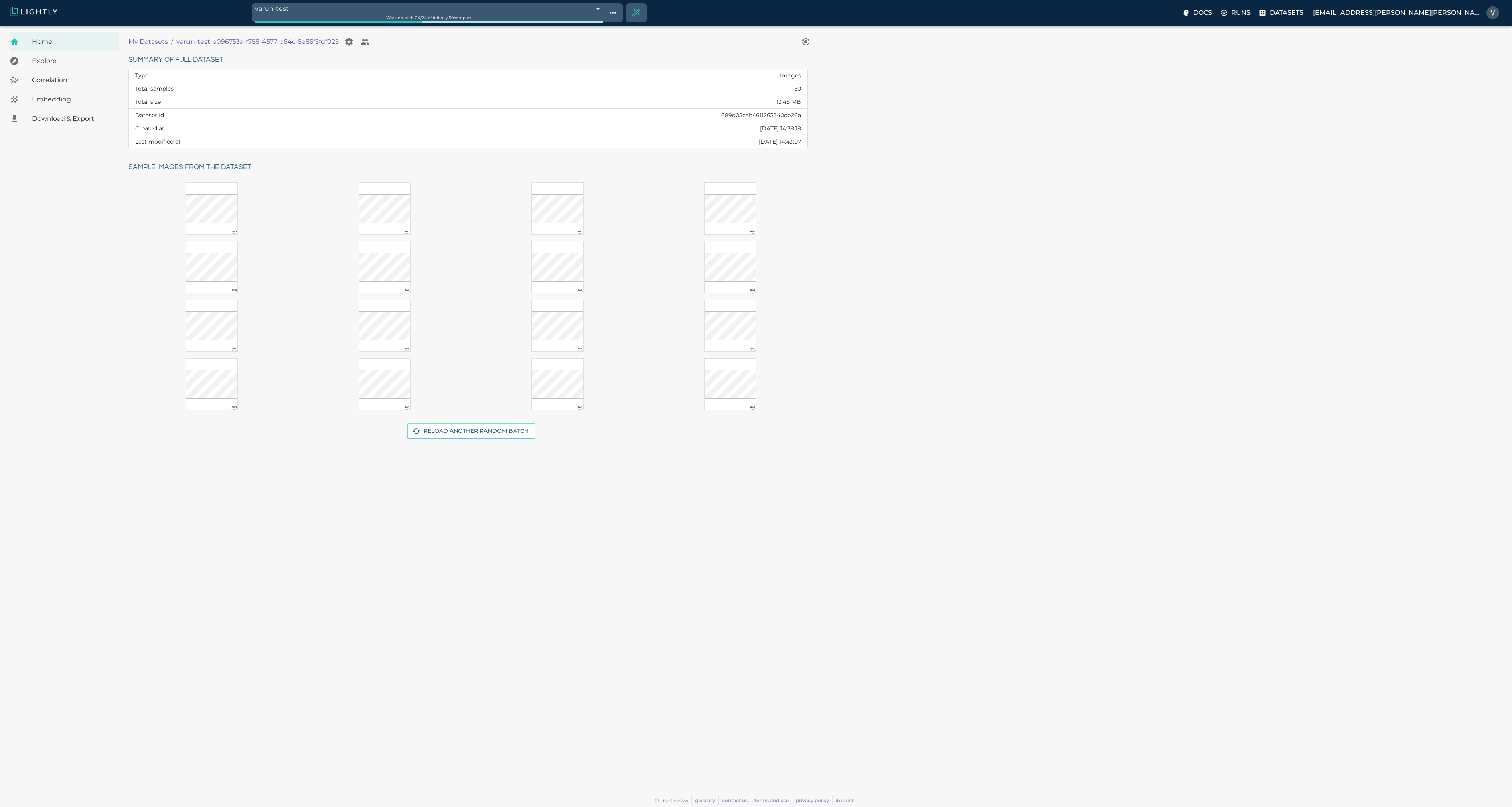
click at [909, 89] on div "Summary of full dataset Type Images Total samples 50 Total size 13.45 MB Datase…" at bounding box center [814, 251] width 1383 height 407
click at [66, 119] on span "Download & Export" at bounding box center [72, 119] width 80 height 9
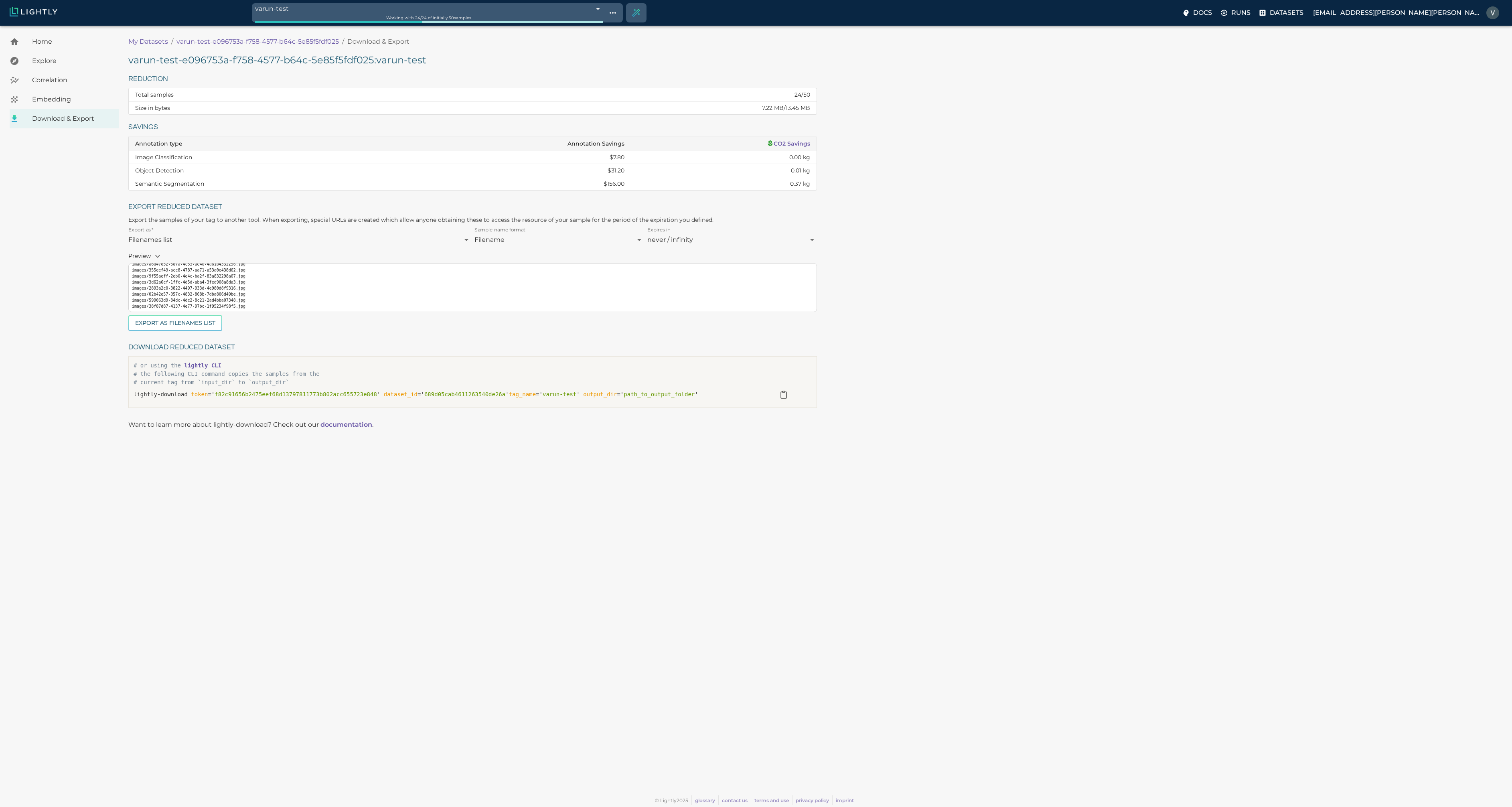
scroll to position [18, 0]
click at [470, 394] on span "689d05cab4611263540de26a" at bounding box center [465, 394] width 81 height 6
